Goal: Task Accomplishment & Management: Manage account settings

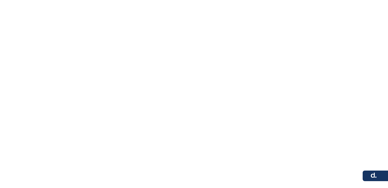
click at [260, 58] on html at bounding box center [194, 35] width 388 height 71
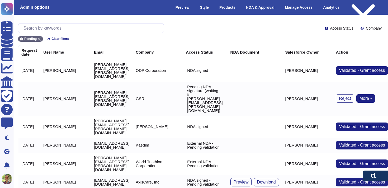
scroll to position [0, 127]
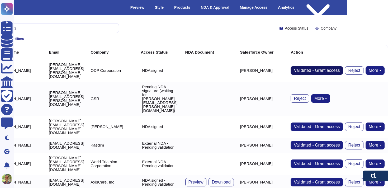
click at [299, 68] on span "Validated - Grant access" at bounding box center [317, 70] width 46 height 4
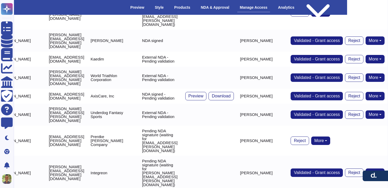
scroll to position [63, 119]
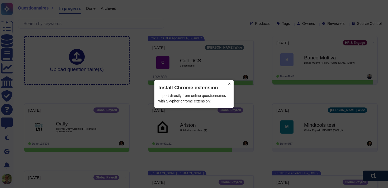
click at [230, 83] on button "×" at bounding box center [229, 83] width 8 height 7
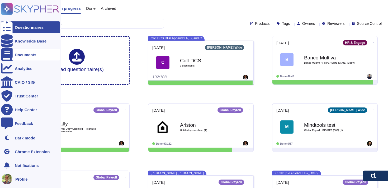
click at [6, 56] on icon at bounding box center [7, 54] width 12 height 13
